Goal: Task Accomplishment & Management: Complete application form

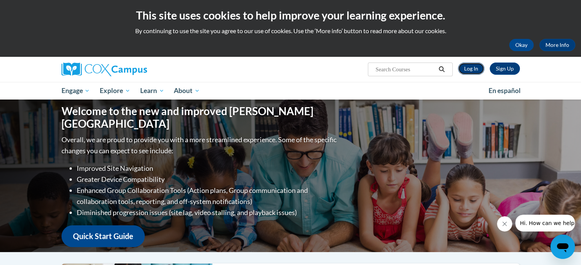
click at [469, 70] on link "Log In" at bounding box center [471, 69] width 26 height 12
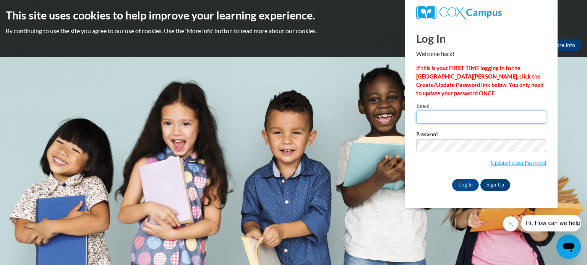
click at [434, 119] on input "Email" at bounding box center [481, 117] width 130 height 13
type input "[EMAIL_ADDRESS][DOMAIN_NAME]"
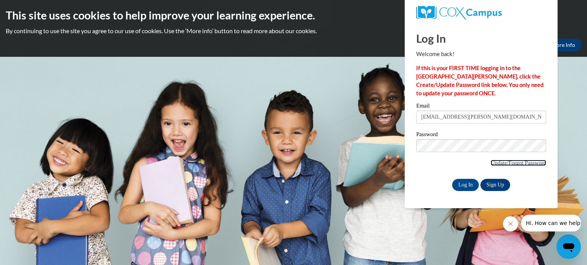
click at [530, 164] on link "Update/Forgot Password" at bounding box center [517, 163] width 55 height 6
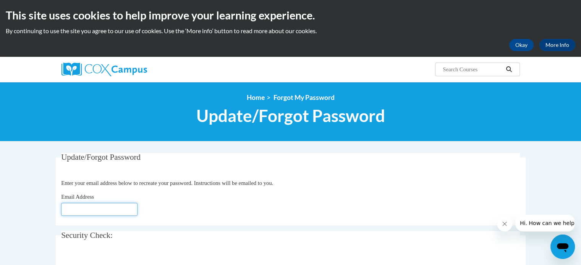
click at [104, 210] on input "Email Address" at bounding box center [99, 209] width 76 height 13
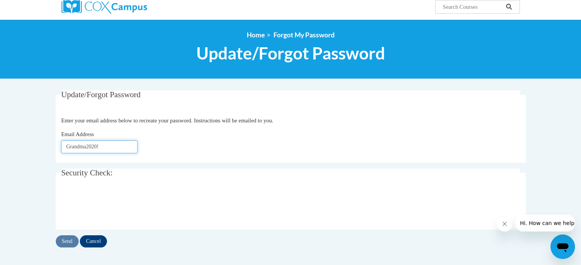
scroll to position [73, 0]
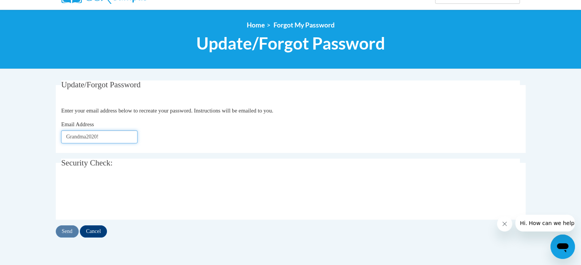
type input "Grandma2020!"
click at [66, 229] on input "Send" at bounding box center [67, 232] width 23 height 12
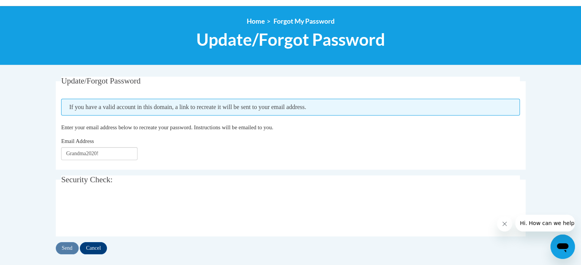
scroll to position [77, 0]
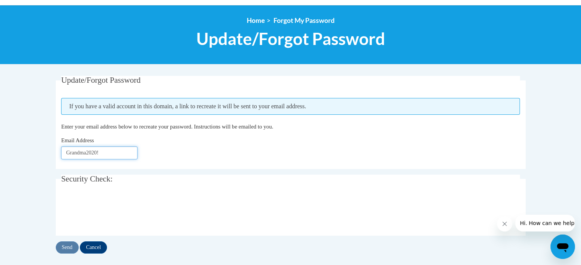
drag, startPoint x: 110, startPoint y: 150, endPoint x: 52, endPoint y: 153, distance: 58.5
click at [52, 153] on div "Update/Forgot Password Please enter your email address If you have a valid acco…" at bounding box center [290, 172] width 481 height 193
drag, startPoint x: 114, startPoint y: 154, endPoint x: 55, endPoint y: 154, distance: 59.2
click at [56, 154] on fieldset "Update/Forgot Password Please enter your email address If you have a valid acco…" at bounding box center [291, 122] width 470 height 93
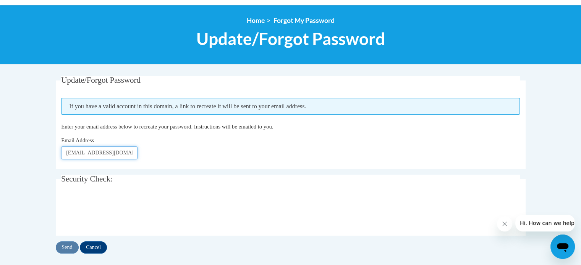
type input "sbward@truett.edu"
click at [66, 248] on input "Send" at bounding box center [67, 248] width 23 height 12
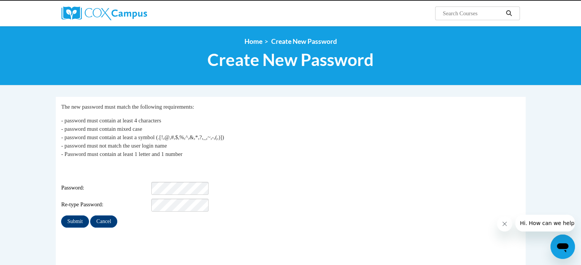
scroll to position [57, 0]
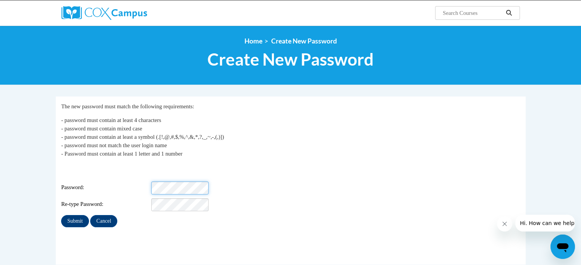
click at [150, 183] on div "Password:" at bounding box center [290, 188] width 459 height 13
click at [73, 215] on input "Submit" at bounding box center [75, 221] width 28 height 12
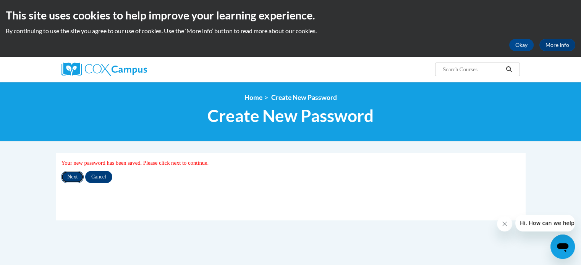
click at [73, 177] on input "Next" at bounding box center [72, 177] width 23 height 12
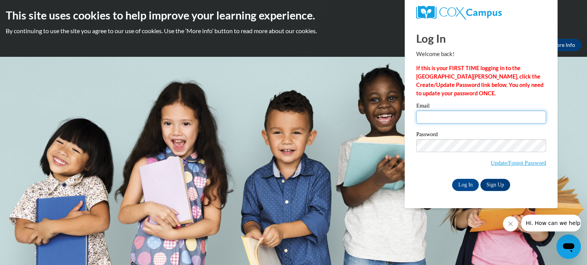
click at [437, 114] on input "Email" at bounding box center [481, 117] width 130 height 13
type input "[EMAIL_ADDRESS][PERSON_NAME][DOMAIN_NAME]"
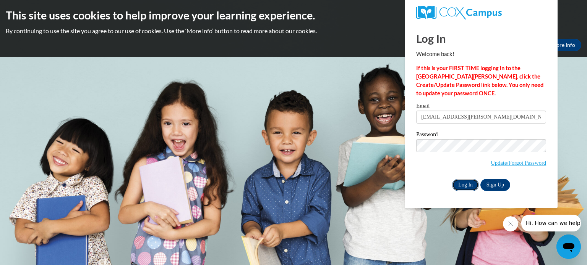
click at [468, 185] on input "Log In" at bounding box center [465, 185] width 27 height 12
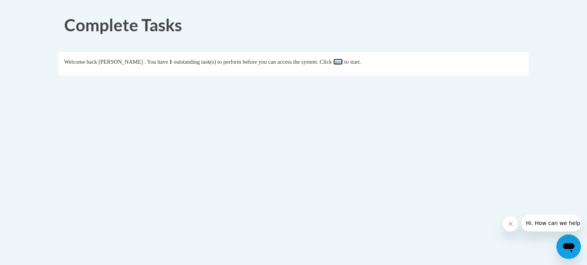
click at [343, 63] on link "here" at bounding box center [338, 62] width 10 height 6
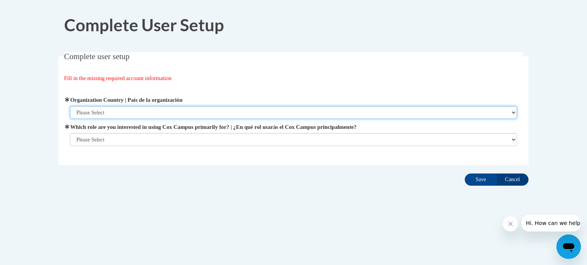
click at [159, 111] on select "Please Select [GEOGRAPHIC_DATA] | [GEOGRAPHIC_DATA] Outside of [GEOGRAPHIC_DATA…" at bounding box center [293, 112] width 447 height 13
select select "ad49bcad-a171-4b2e-b99c-48b446064914"
click at [70, 106] on select "Please Select [GEOGRAPHIC_DATA] | [GEOGRAPHIC_DATA] Outside of [GEOGRAPHIC_DATA…" at bounding box center [293, 112] width 447 height 13
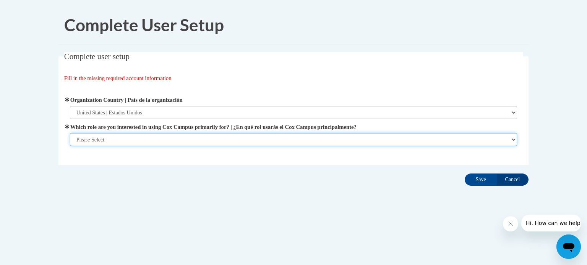
click at [128, 140] on select "Please Select College/University | Colegio/Universidad Community/Nonprofit Part…" at bounding box center [293, 139] width 447 height 13
select select "5a18ea06-2b54-4451-96f2-d152daf9eac5"
click at [70, 146] on select "Please Select College/University | Colegio/Universidad Community/Nonprofit Part…" at bounding box center [293, 139] width 447 height 13
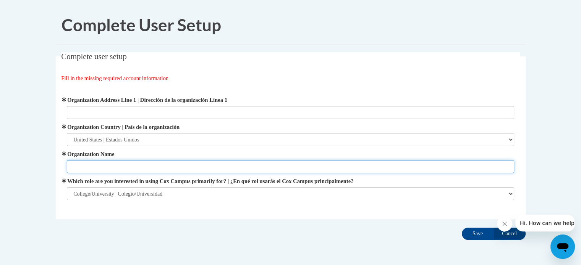
click at [139, 167] on input "Organization Name" at bounding box center [290, 166] width 447 height 13
type input "Truett McConnell University"
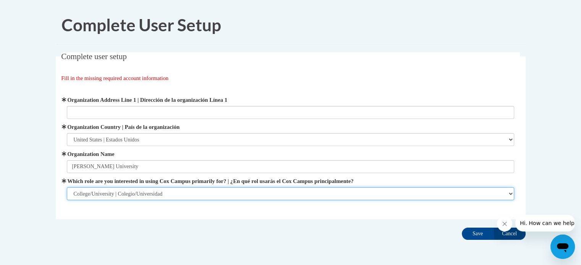
click at [181, 195] on select "Please Select College/University | Colegio/Universidad Community/Nonprofit Part…" at bounding box center [290, 194] width 447 height 13
select select "fbf2d438-af2f-41f8-98f1-81c410e29de3"
click at [67, 188] on select "Please Select College/University | Colegio/Universidad Community/Nonprofit Part…" at bounding box center [290, 194] width 447 height 13
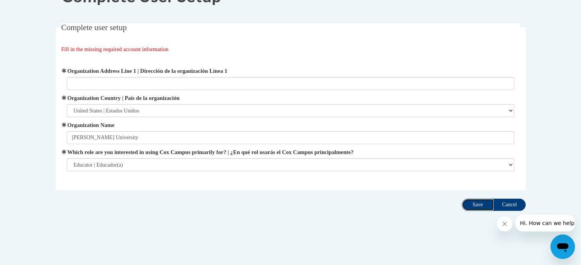
click at [478, 205] on input "Save" at bounding box center [478, 205] width 32 height 12
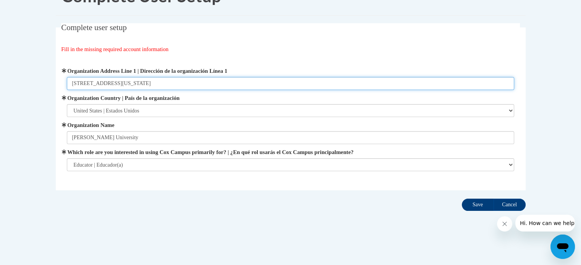
type input "100 Alumni Drive Cleveland, Georgia 30528"
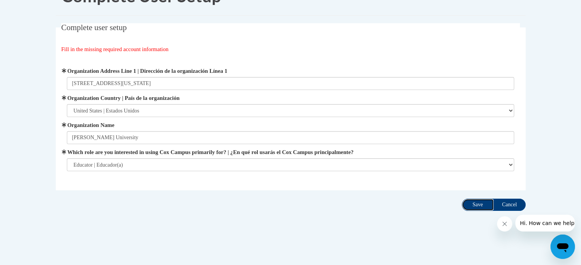
click at [474, 205] on input "Save" at bounding box center [478, 205] width 32 height 12
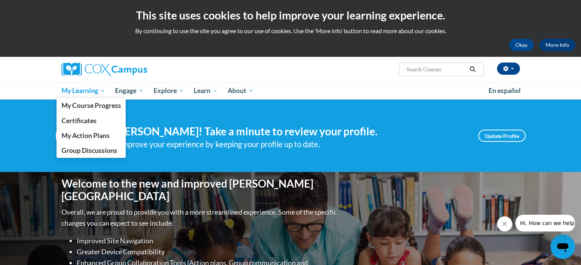
click at [81, 87] on span "My Learning" at bounding box center [83, 90] width 44 height 9
click at [89, 122] on span "Certificates" at bounding box center [78, 121] width 35 height 8
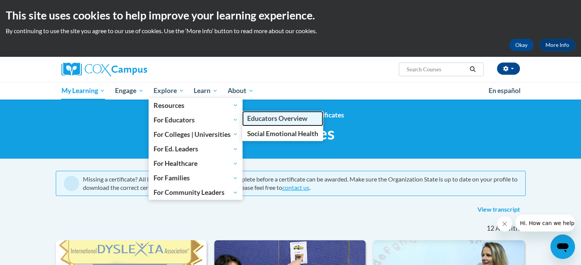
click at [278, 122] on span "Educators Overview" at bounding box center [277, 119] width 60 height 8
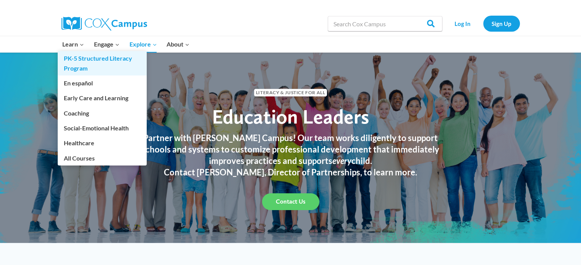
click at [68, 65] on link "PK-5 Structured Literacy Program" at bounding box center [102, 63] width 89 height 24
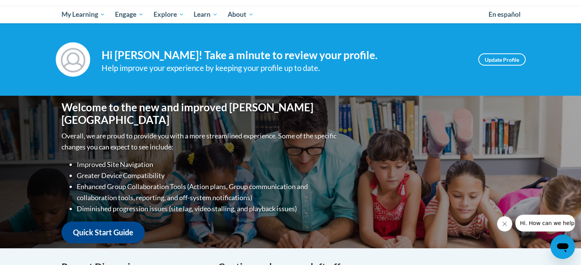
scroll to position [76, 0]
click at [106, 229] on link "Quick Start Guide" at bounding box center [102, 233] width 83 height 22
click at [505, 226] on icon "Close message from company" at bounding box center [505, 224] width 6 height 6
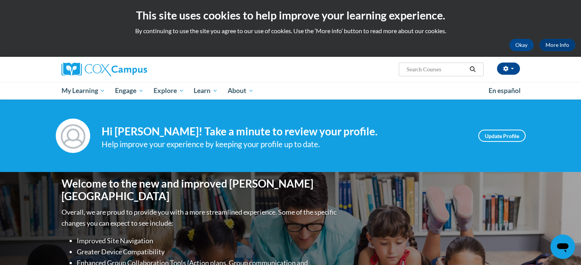
scroll to position [0, 0]
click at [523, 46] on button "Okay" at bounding box center [521, 45] width 24 height 12
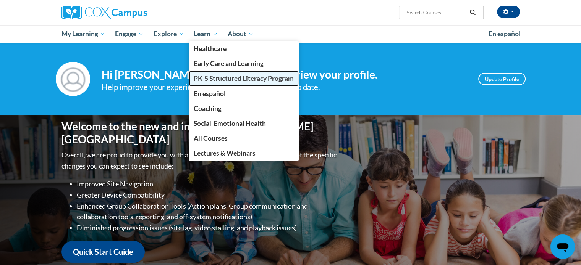
click at [218, 79] on span "PK-5 Structured Literacy Program" at bounding box center [244, 78] width 100 height 8
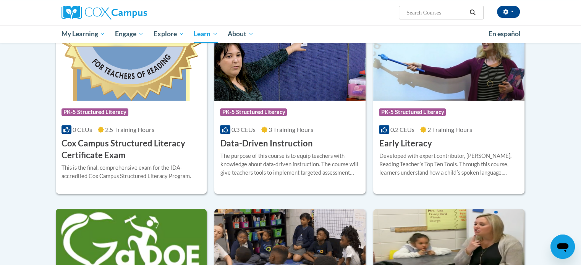
scroll to position [313, 0]
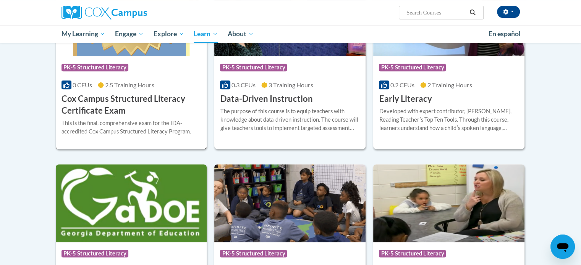
click at [123, 99] on h3 "Cox Campus Structured Literacy Certificate Exam" at bounding box center [131, 105] width 140 height 24
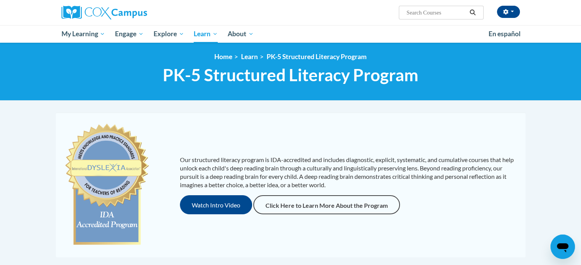
scroll to position [1, 0]
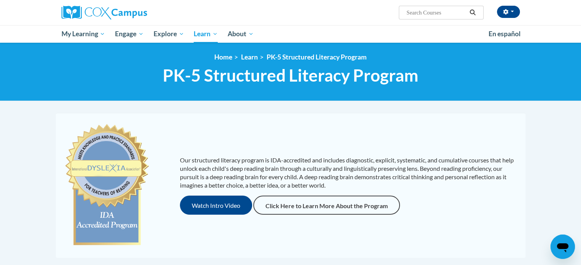
click at [427, 12] on input "Search..." at bounding box center [436, 12] width 61 height 9
type input "K-3"
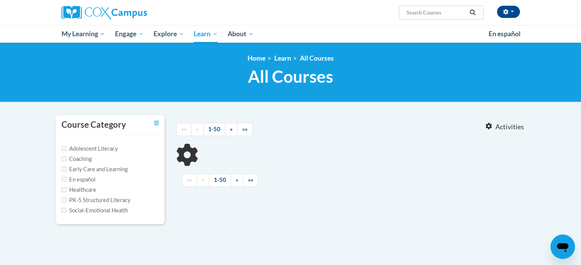
type input "K-3"
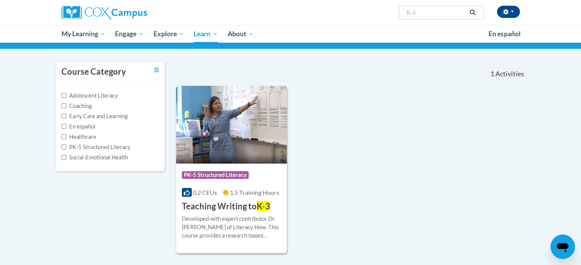
scroll to position [51, 0]
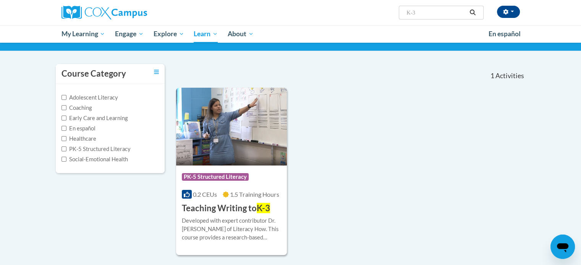
click at [83, 148] on label "PK-5 Structured Literacy" at bounding box center [95, 149] width 69 height 8
click at [66, 148] on input "PK-5 Structured Literacy" at bounding box center [63, 149] width 5 height 5
checkbox input "true"
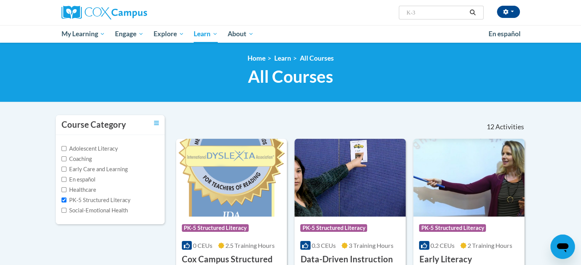
scroll to position [3, 0]
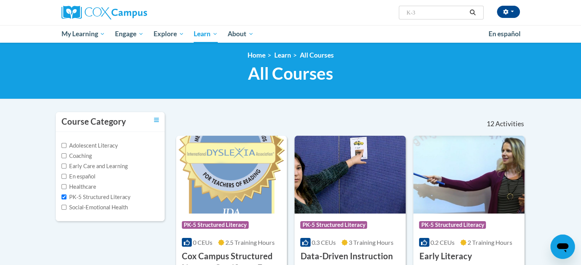
click at [504, 126] on span "Activities" at bounding box center [509, 124] width 29 height 8
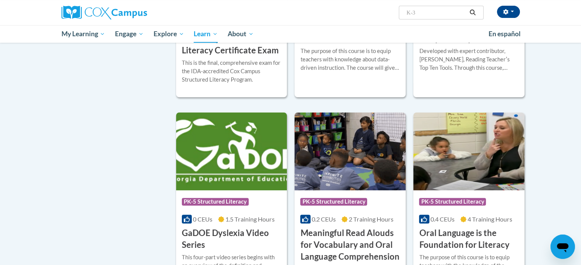
scroll to position [20, 0]
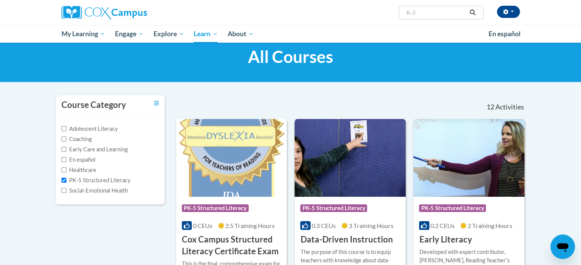
click at [77, 129] on label "Adolescent Literacy" at bounding box center [89, 129] width 57 height 8
click at [66, 129] on input "Adolescent Literacy" at bounding box center [63, 128] width 5 height 5
checkbox input "true"
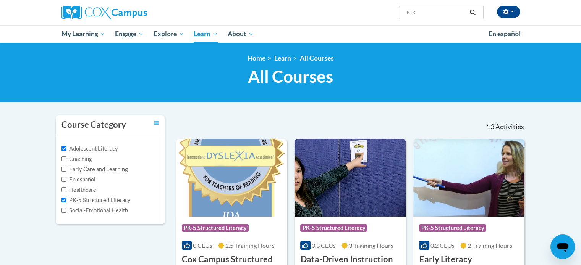
scroll to position [1, 0]
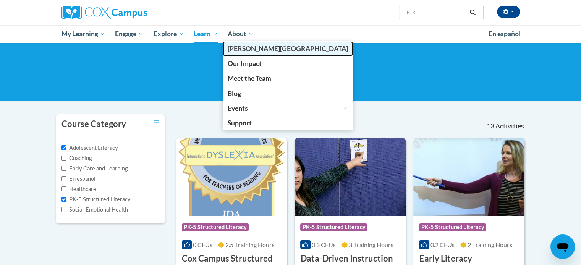
click at [245, 48] on span "[PERSON_NAME][GEOGRAPHIC_DATA]" at bounding box center [288, 49] width 120 height 8
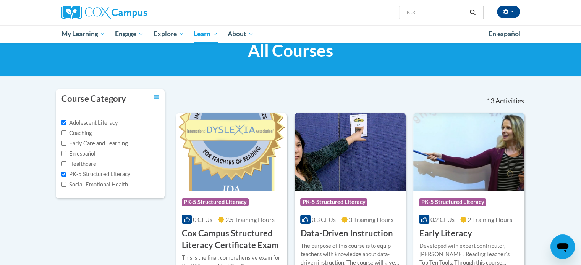
scroll to position [0, 0]
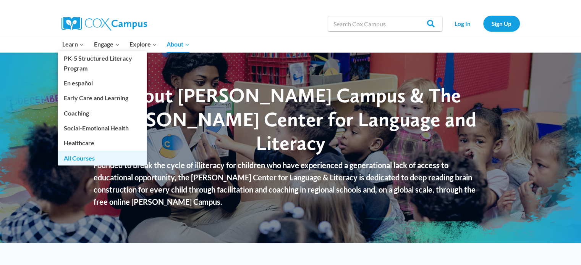
click at [84, 159] on link "All Courses" at bounding box center [102, 158] width 89 height 15
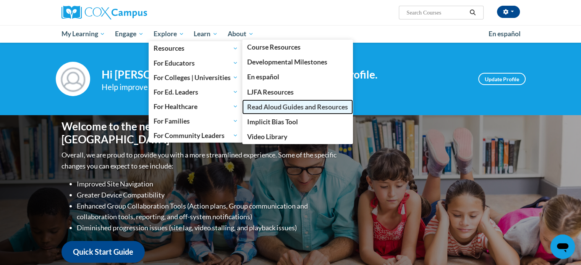
click at [281, 111] on link "Read Aloud Guides and Resources" at bounding box center [297, 107] width 111 height 15
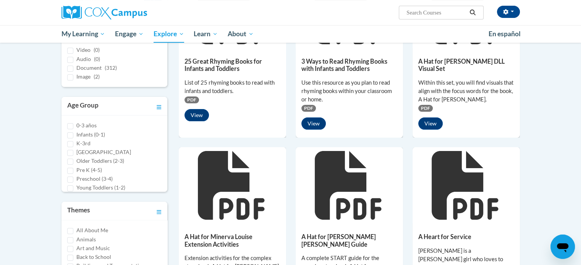
scroll to position [160, 0]
click at [70, 142] on input "K-3rd" at bounding box center [70, 144] width 6 height 6
checkbox input "true"
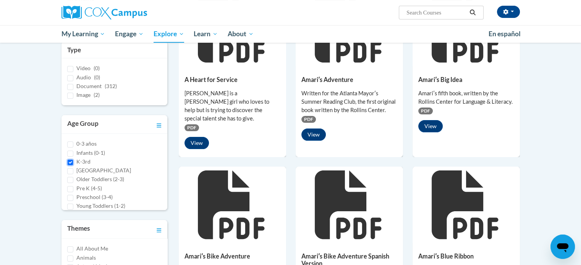
scroll to position [203, 0]
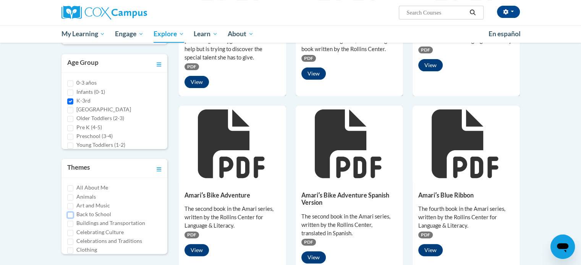
click at [70, 212] on input "Back to School" at bounding box center [70, 215] width 6 height 6
checkbox input "true"
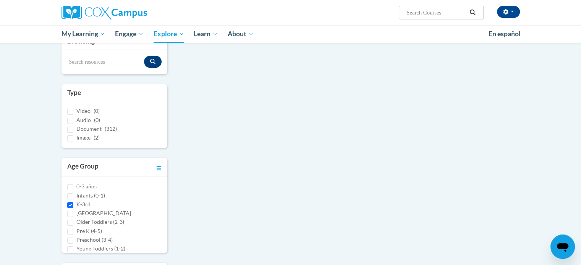
scroll to position [0, 0]
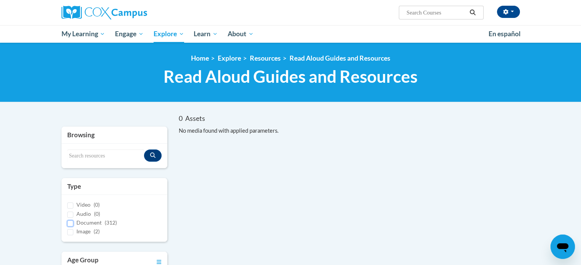
click at [70, 223] on input "Document (312)" at bounding box center [70, 224] width 6 height 6
checkbox input "true"
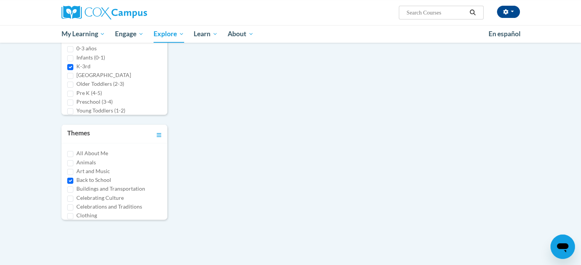
scroll to position [232, 0]
click at [68, 206] on input "Celebrations and Traditions" at bounding box center [70, 208] width 6 height 6
checkbox input "true"
click at [71, 161] on input "Extension Activities" at bounding box center [70, 162] width 6 height 6
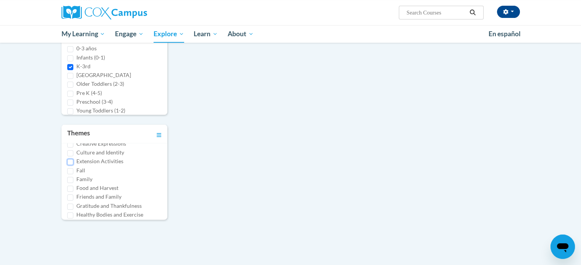
checkbox input "true"
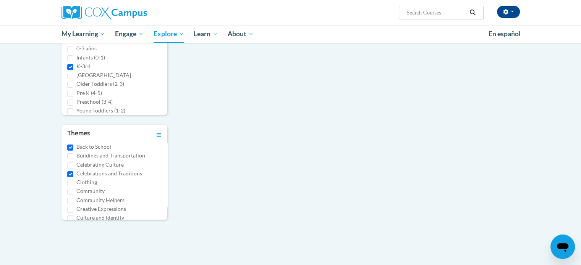
scroll to position [27, 0]
click at [70, 181] on input "Celebrations and Traditions" at bounding box center [70, 181] width 6 height 6
checkbox input "false"
click at [70, 153] on input "Back to School" at bounding box center [70, 154] width 6 height 6
checkbox input "false"
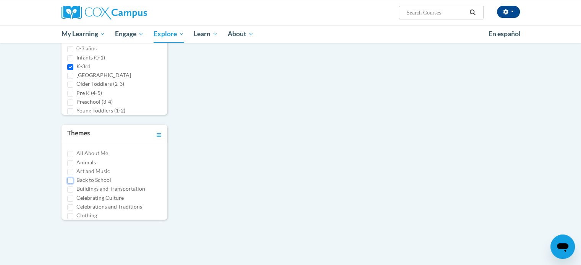
scroll to position [33, 0]
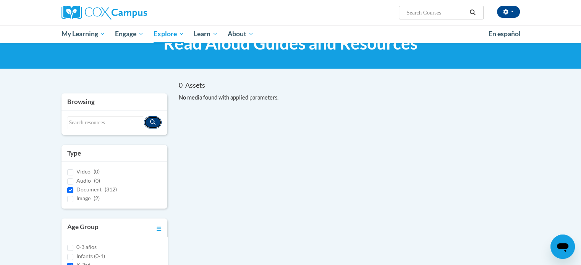
click at [152, 120] on icon "Search resources" at bounding box center [152, 122] width 5 height 5
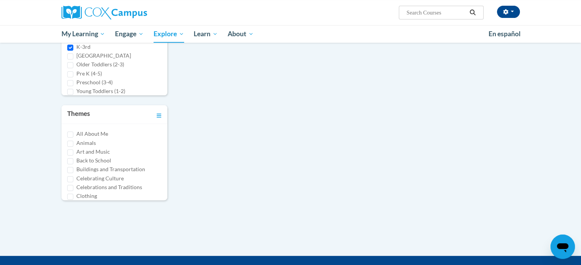
scroll to position [252, 0]
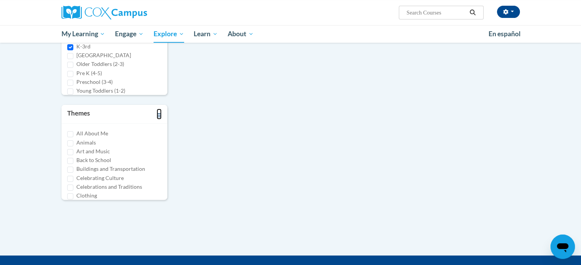
click at [157, 113] on icon "Toggle collapse" at bounding box center [159, 115] width 5 height 4
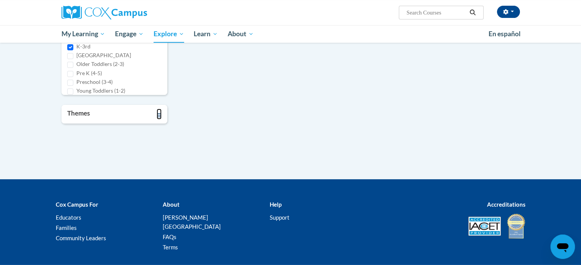
click at [157, 113] on icon "Toggle collapse" at bounding box center [159, 115] width 5 height 4
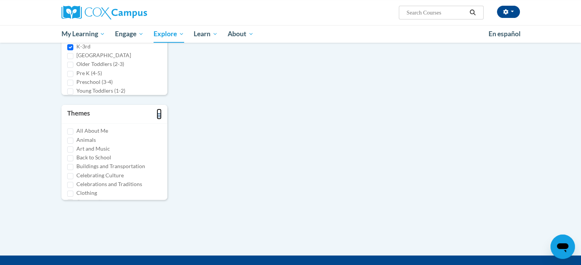
scroll to position [0, 0]
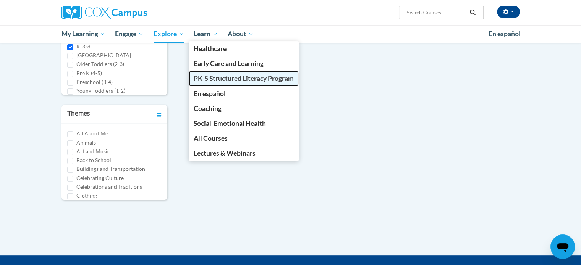
click at [217, 74] on span "PK-5 Structured Literacy Program" at bounding box center [244, 78] width 100 height 8
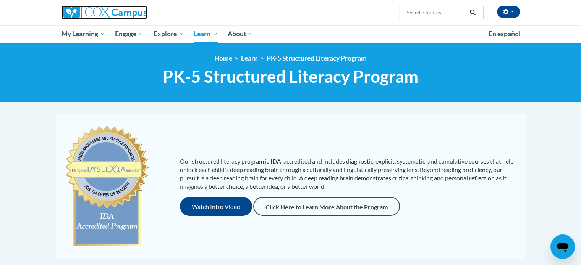
click at [98, 13] on img at bounding box center [104, 13] width 86 height 14
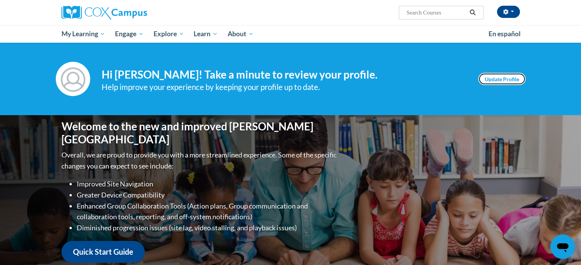
click at [500, 78] on link "Update Profile" at bounding box center [501, 79] width 47 height 12
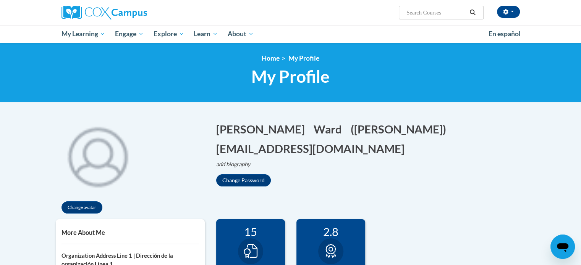
click at [446, 16] on input "Search..." at bounding box center [436, 12] width 61 height 9
click at [442, 13] on input "Search..." at bounding box center [436, 12] width 61 height 9
click at [512, 12] on button "button" at bounding box center [508, 12] width 23 height 12
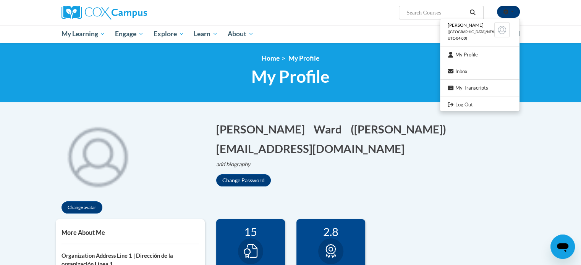
click at [512, 12] on button "button" at bounding box center [508, 12] width 23 height 12
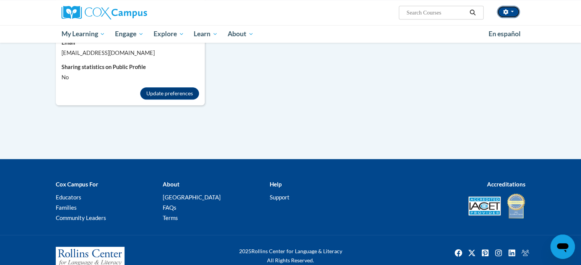
scroll to position [747, 0]
click at [71, 194] on link "Educators" at bounding box center [69, 197] width 26 height 7
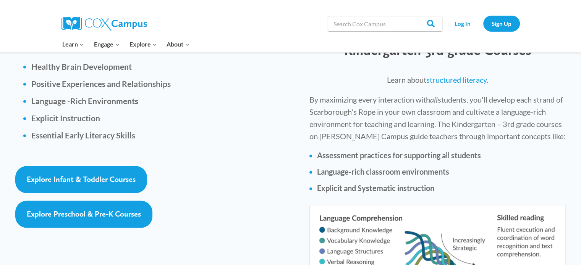
scroll to position [1287, 0]
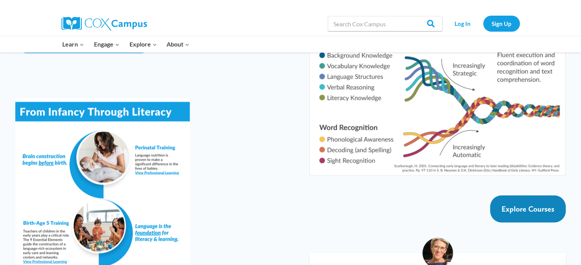
click at [516, 196] on link "Explore Courses" at bounding box center [528, 209] width 76 height 27
